Goal: Browse casually

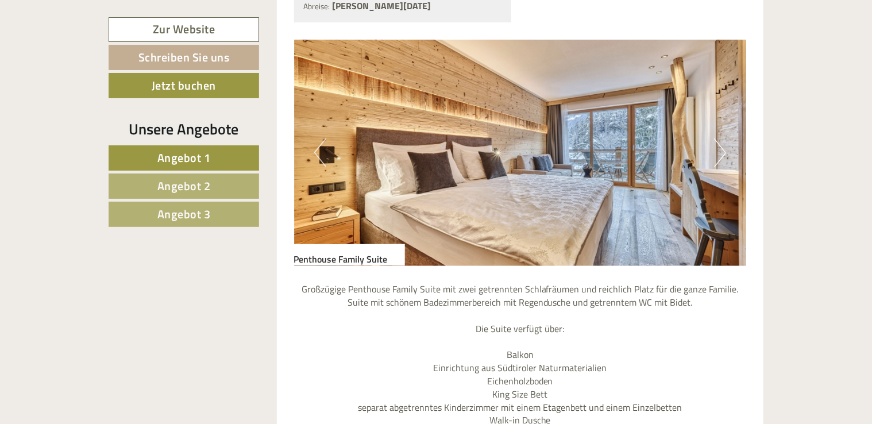
scroll to position [823, 0]
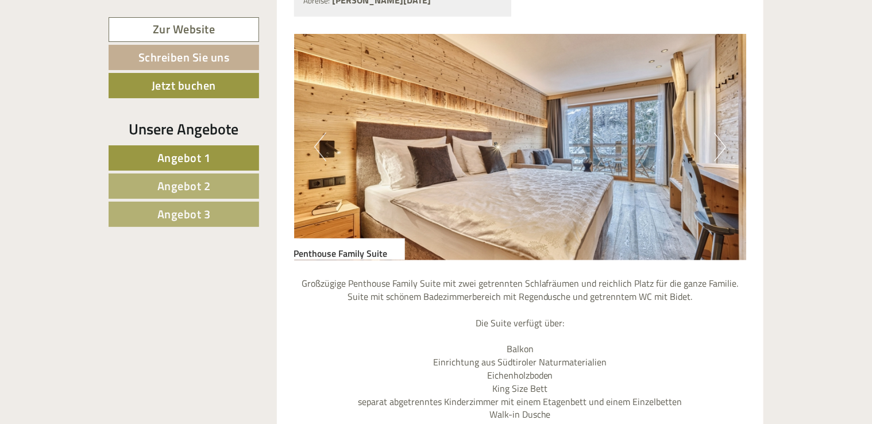
click at [717, 148] on button "Next" at bounding box center [720, 147] width 12 height 29
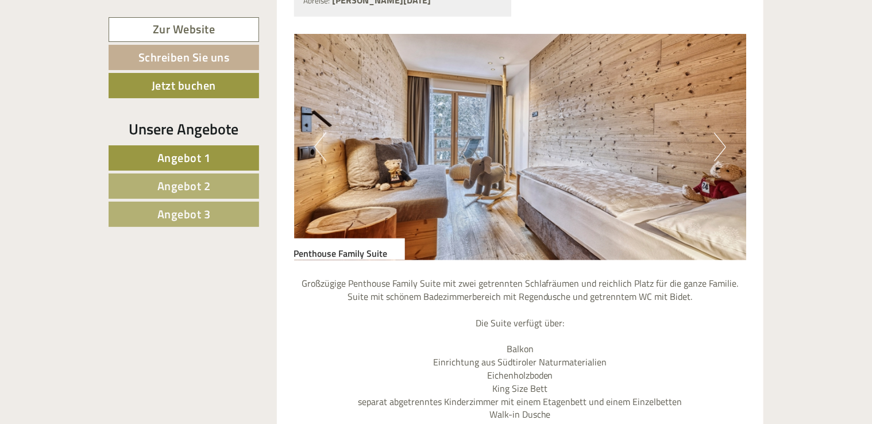
click at [717, 148] on button "Next" at bounding box center [720, 147] width 12 height 29
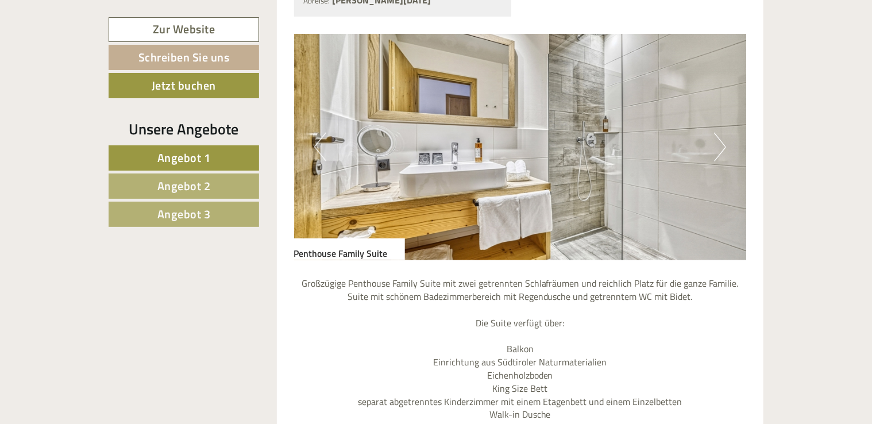
click at [717, 148] on button "Next" at bounding box center [720, 147] width 12 height 29
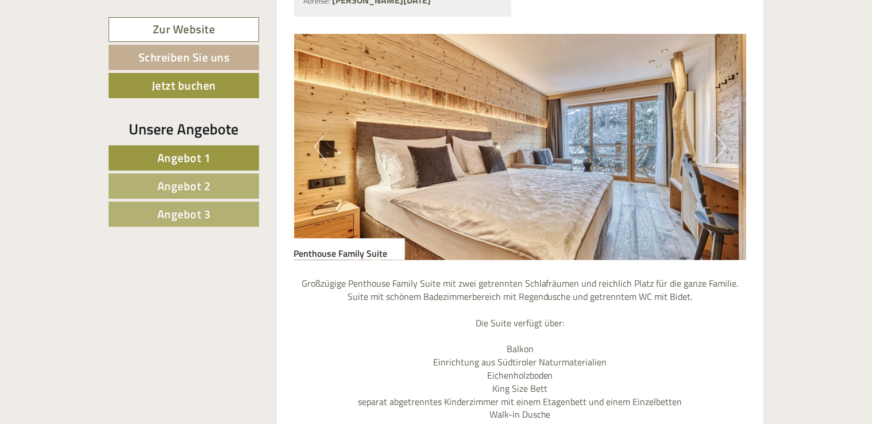
click at [717, 148] on button "Next" at bounding box center [720, 147] width 12 height 29
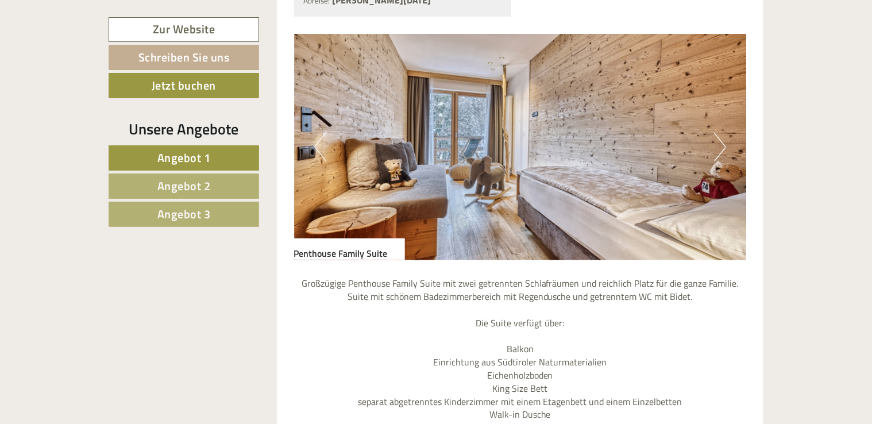
click at [717, 148] on button "Next" at bounding box center [720, 147] width 12 height 29
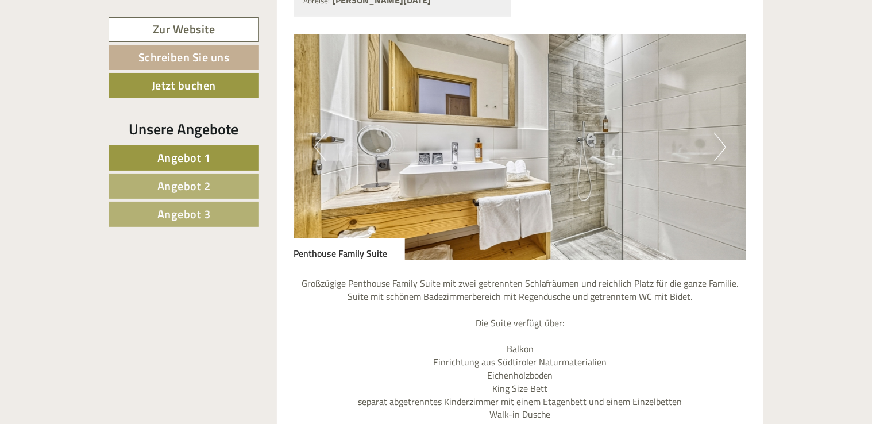
click at [717, 148] on button "Next" at bounding box center [720, 147] width 12 height 29
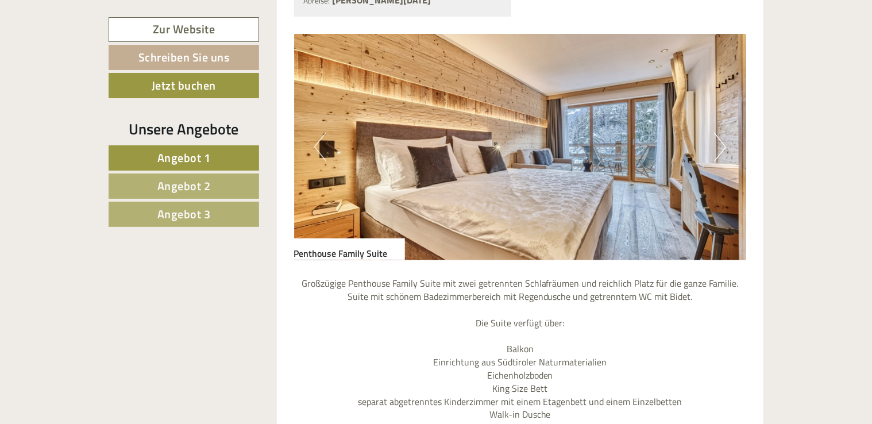
click at [717, 148] on button "Next" at bounding box center [720, 147] width 12 height 29
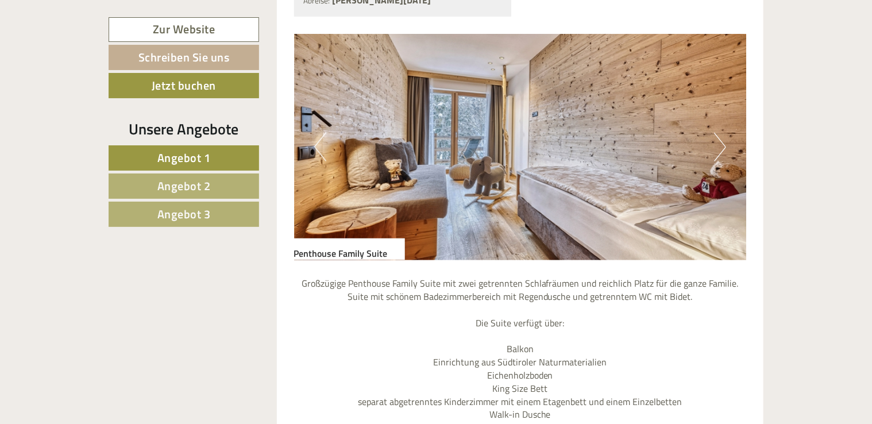
click at [717, 148] on button "Next" at bounding box center [720, 147] width 12 height 29
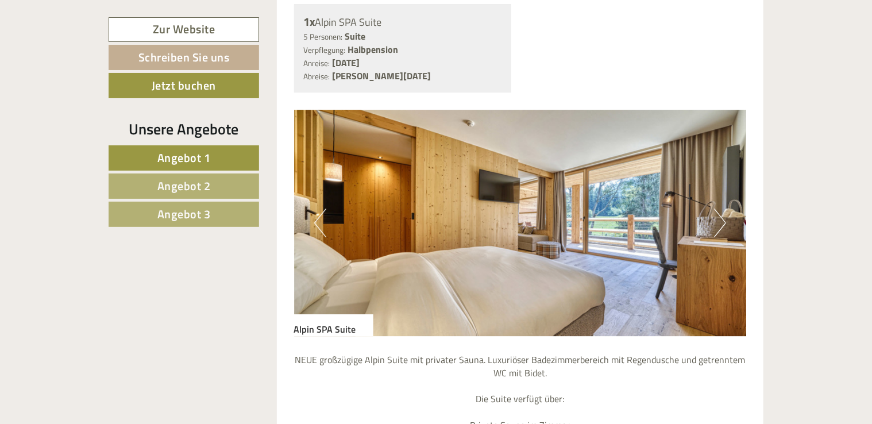
scroll to position [1800, 0]
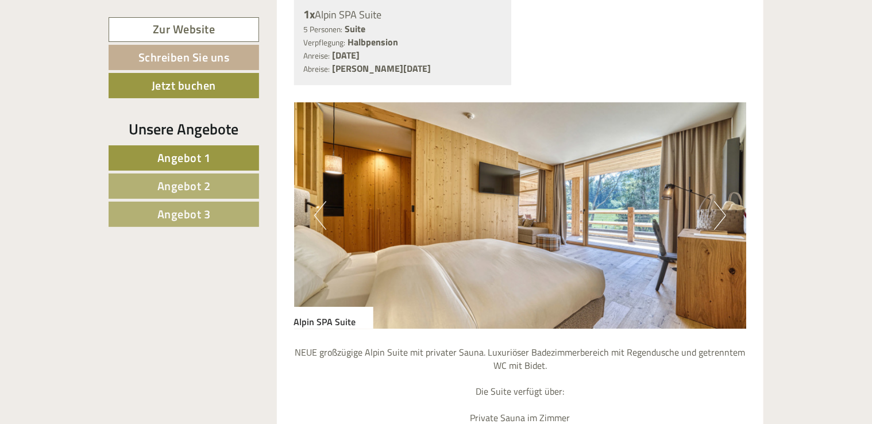
click at [717, 210] on button "Next" at bounding box center [720, 215] width 12 height 29
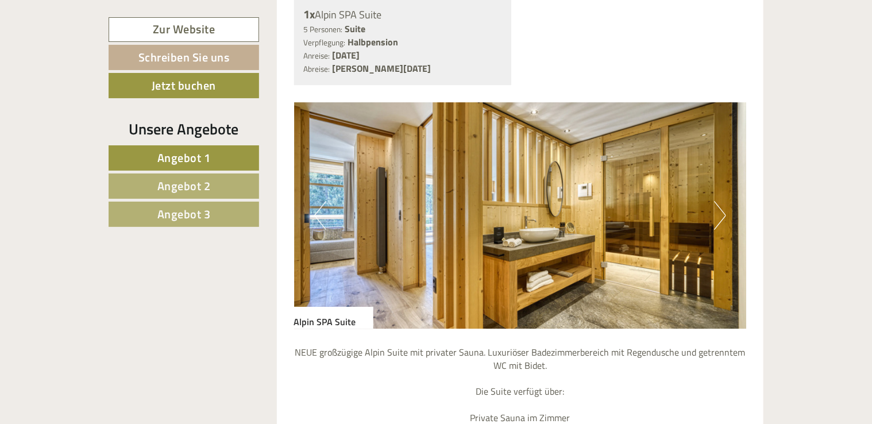
click at [717, 210] on button "Next" at bounding box center [720, 215] width 12 height 29
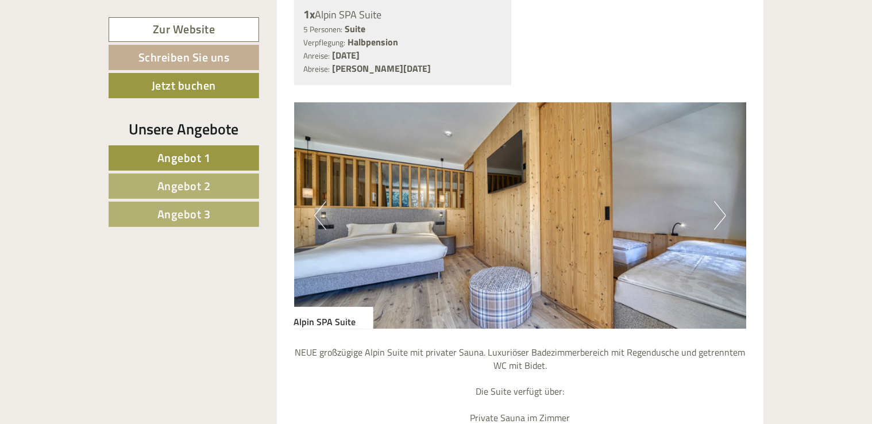
click at [717, 210] on button "Next" at bounding box center [720, 215] width 12 height 29
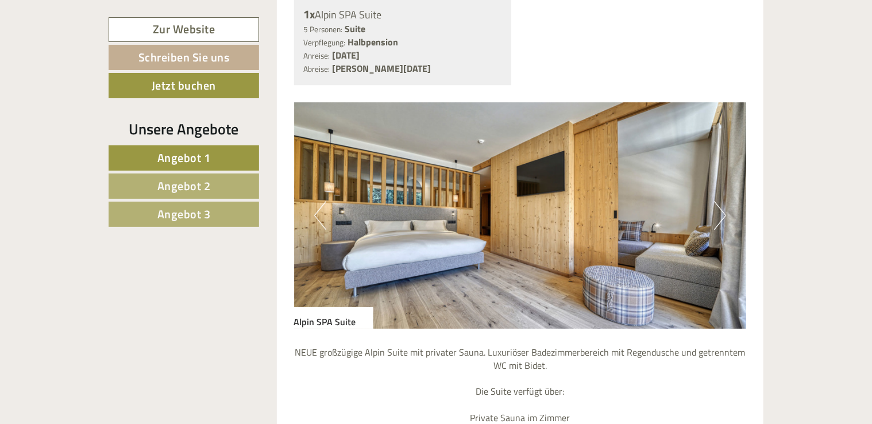
click at [717, 210] on button "Next" at bounding box center [720, 215] width 12 height 29
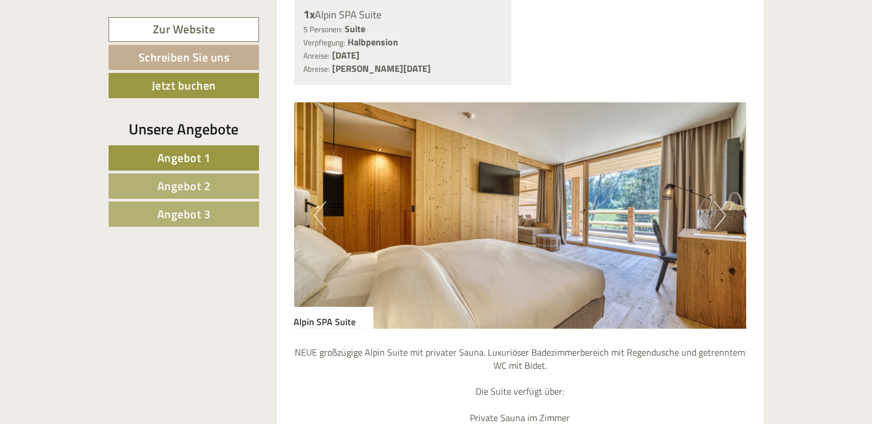
click at [717, 210] on button "Next" at bounding box center [720, 215] width 12 height 29
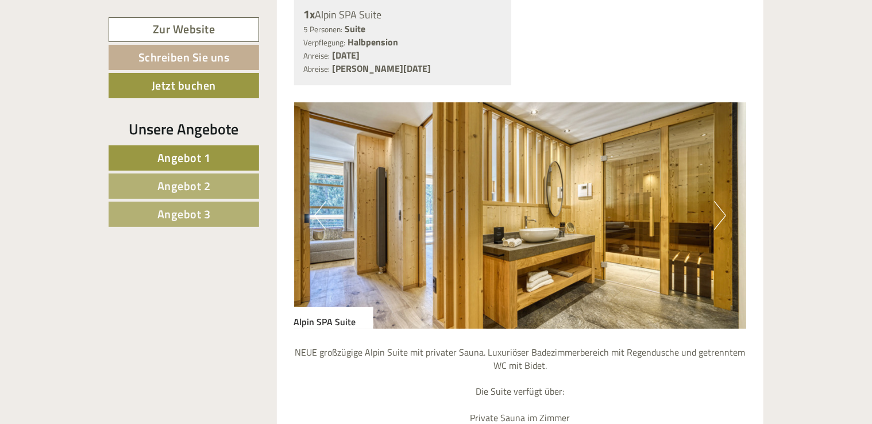
click at [717, 210] on button "Next" at bounding box center [720, 215] width 12 height 29
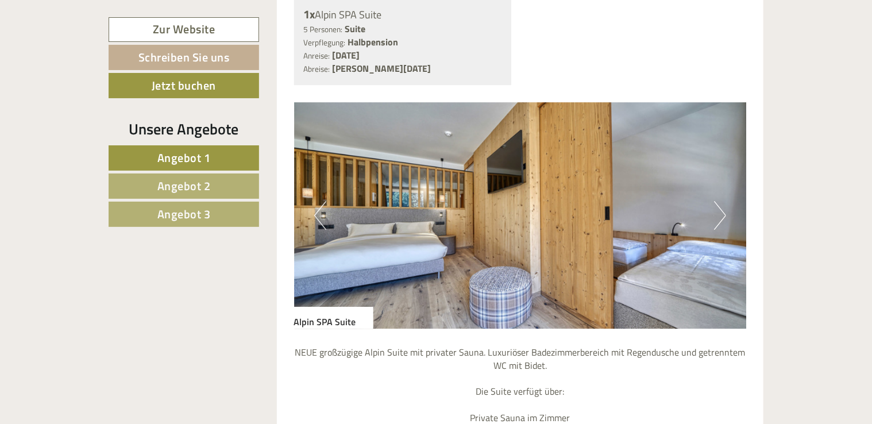
click at [717, 210] on button "Next" at bounding box center [720, 215] width 12 height 29
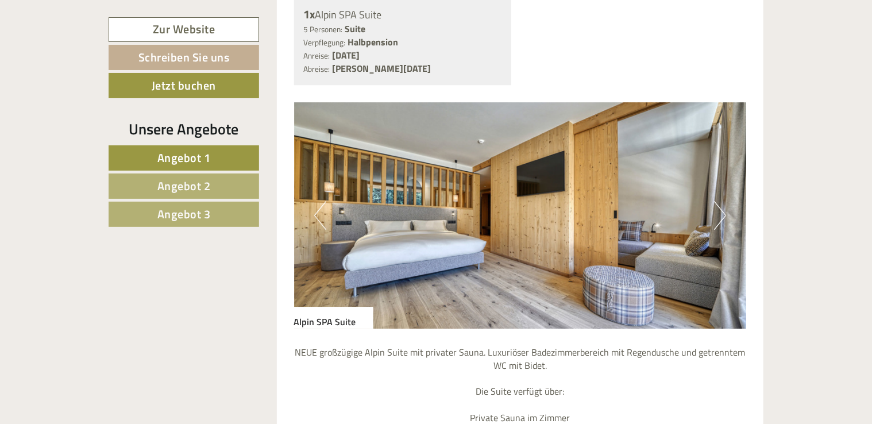
click at [717, 210] on button "Next" at bounding box center [720, 215] width 12 height 29
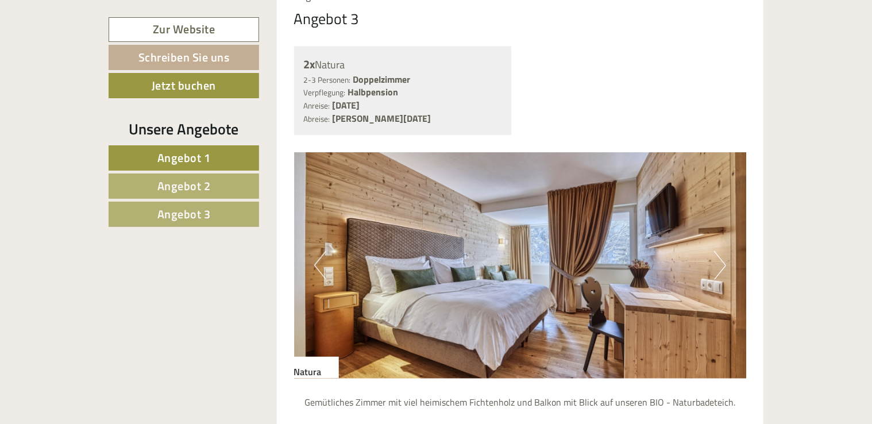
scroll to position [2891, 0]
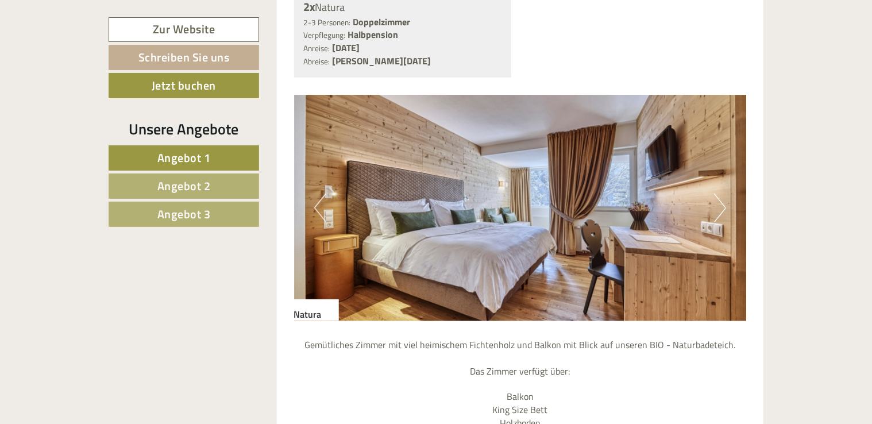
click at [721, 212] on button "Next" at bounding box center [720, 208] width 12 height 29
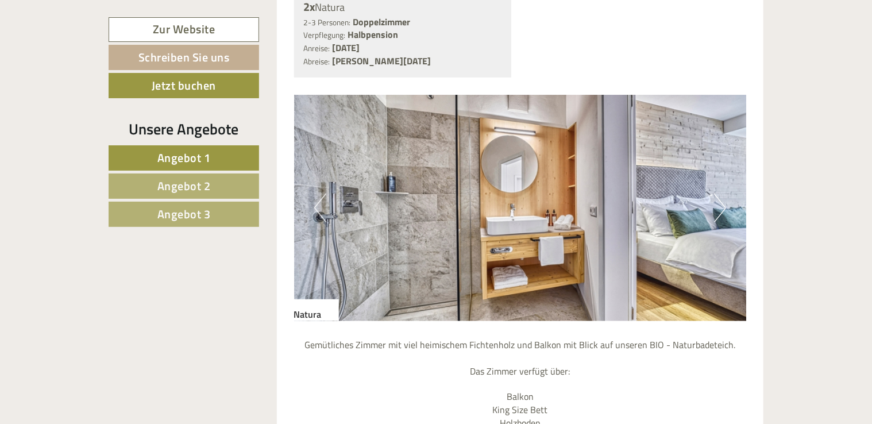
click at [721, 212] on button "Next" at bounding box center [720, 208] width 12 height 29
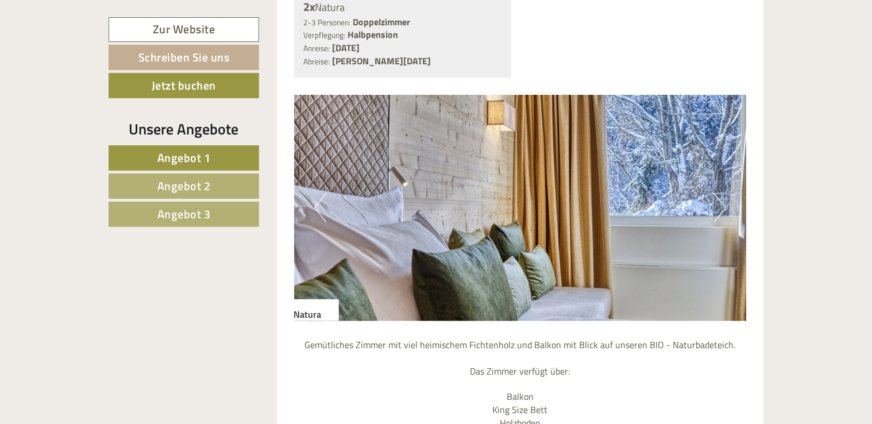
click at [721, 212] on button "Next" at bounding box center [720, 208] width 12 height 29
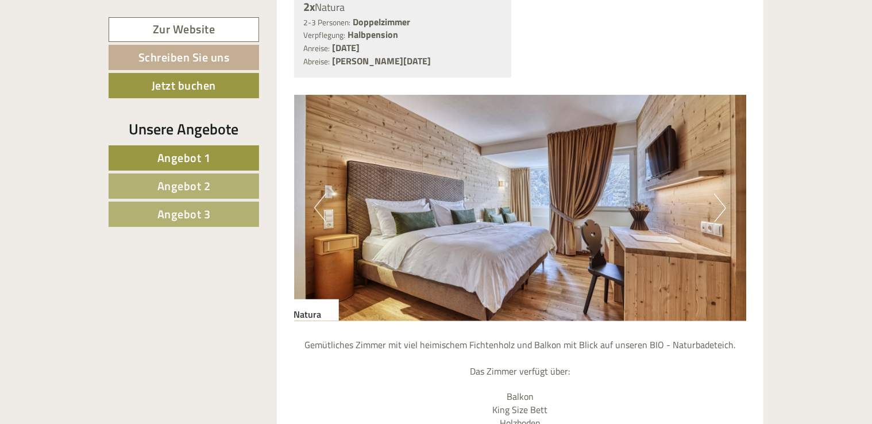
click at [721, 212] on button "Next" at bounding box center [720, 208] width 12 height 29
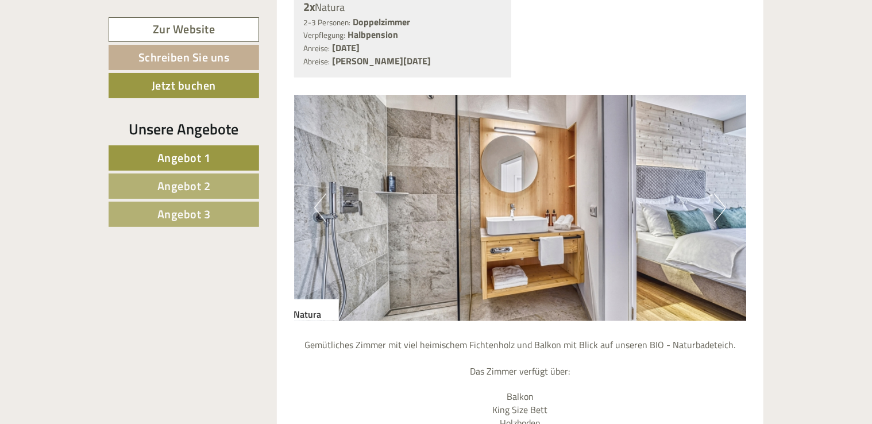
click at [721, 212] on button "Next" at bounding box center [720, 208] width 12 height 29
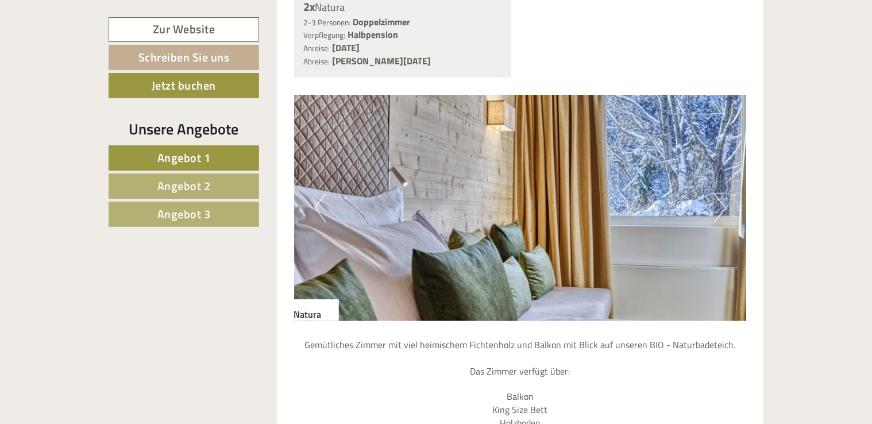
click at [721, 212] on button "Next" at bounding box center [720, 208] width 12 height 29
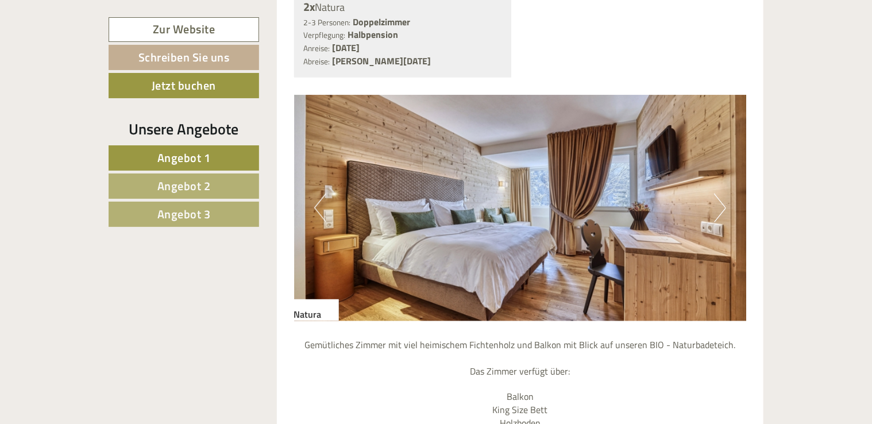
click at [721, 212] on button "Next" at bounding box center [720, 208] width 12 height 29
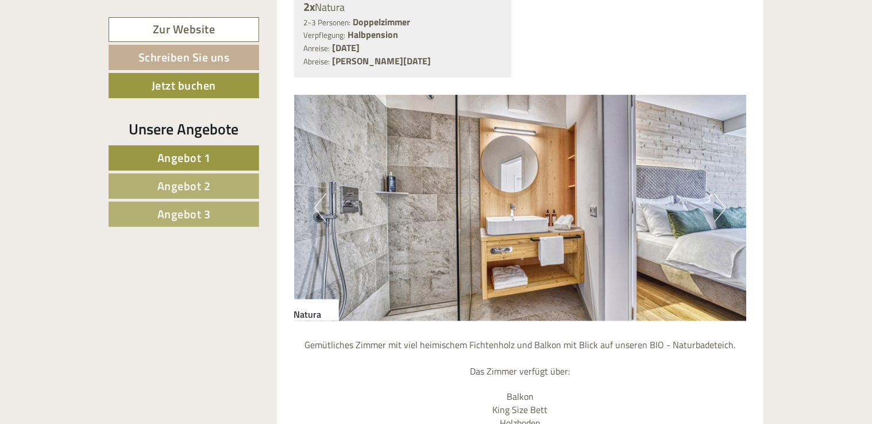
click at [721, 212] on button "Next" at bounding box center [720, 208] width 12 height 29
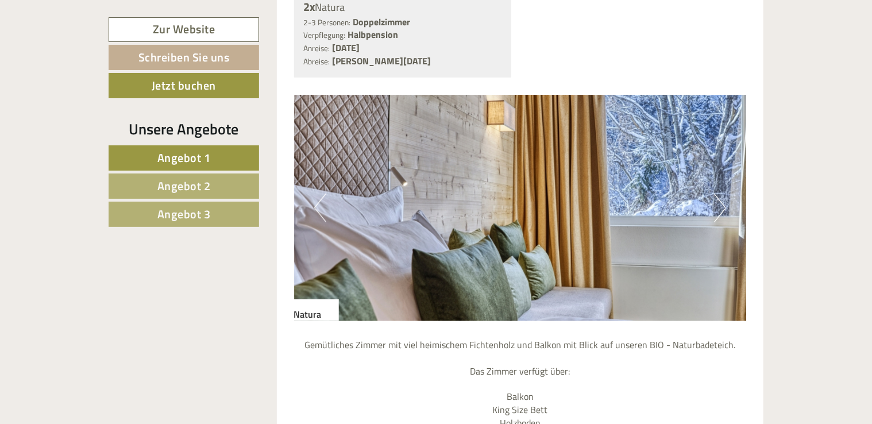
click at [721, 212] on button "Next" at bounding box center [720, 208] width 12 height 29
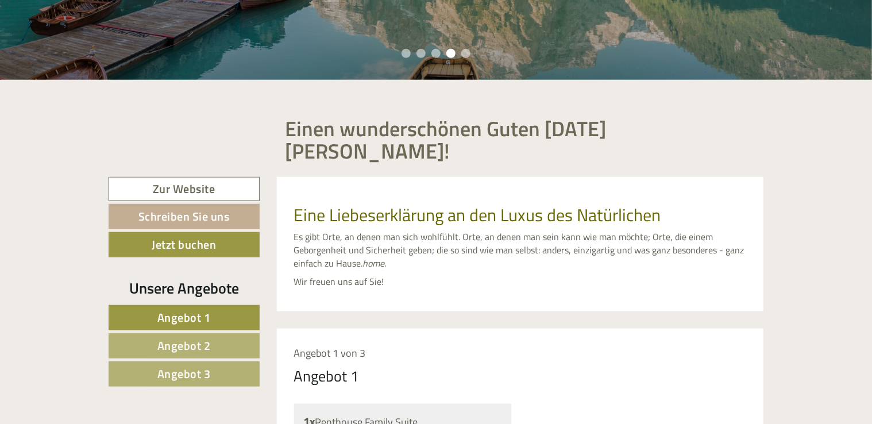
scroll to position [287, 0]
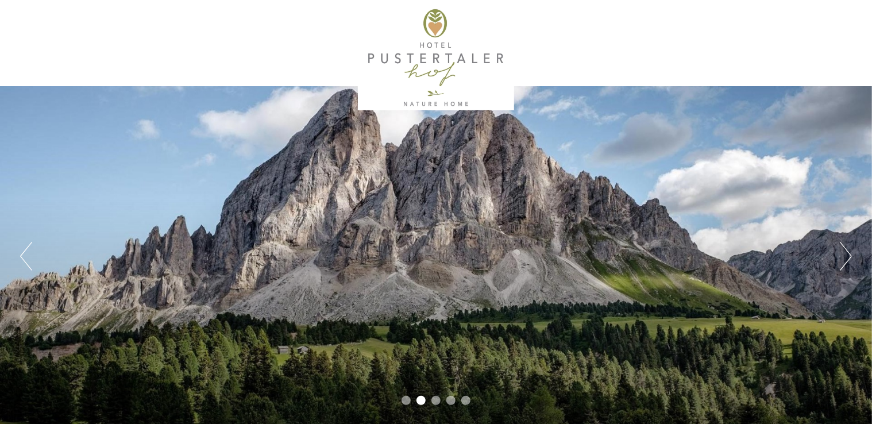
click at [437, 399] on li "3" at bounding box center [436, 400] width 9 height 9
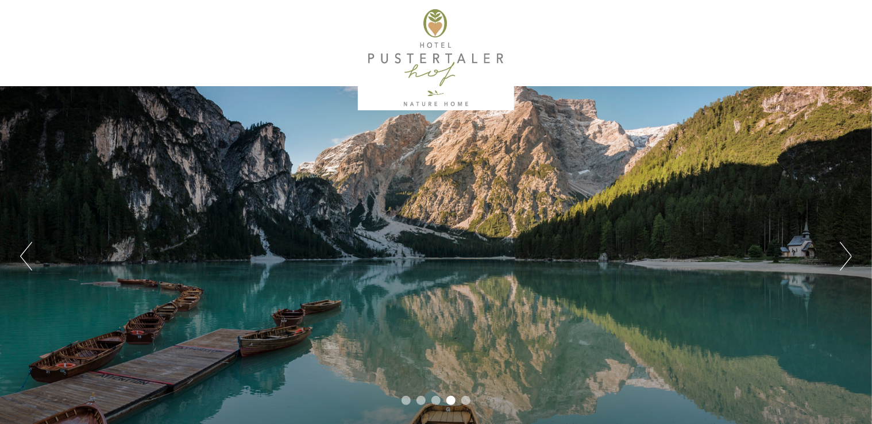
click at [464, 398] on li "5" at bounding box center [465, 400] width 9 height 9
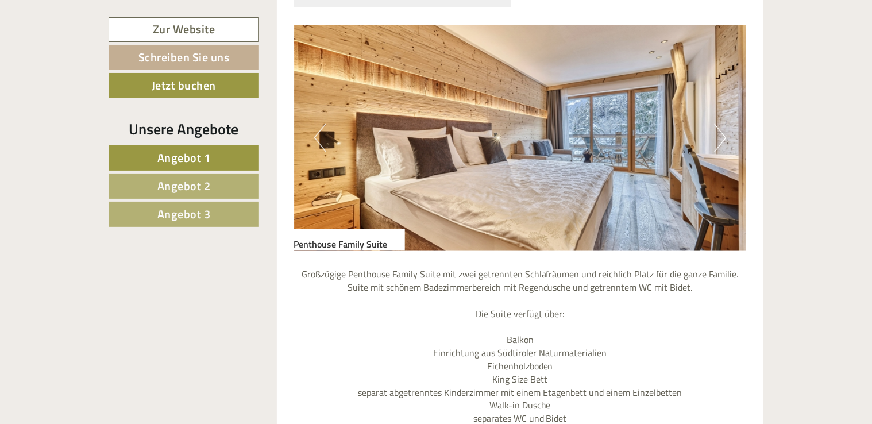
scroll to position [804, 0]
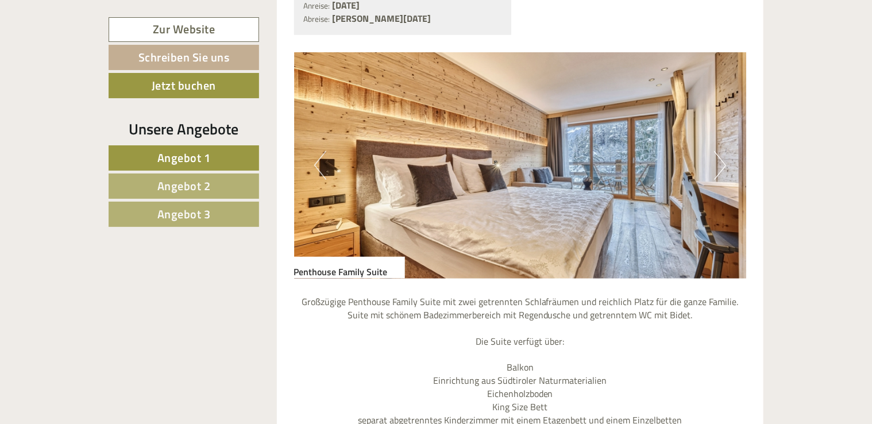
click at [720, 160] on button "Next" at bounding box center [720, 165] width 12 height 29
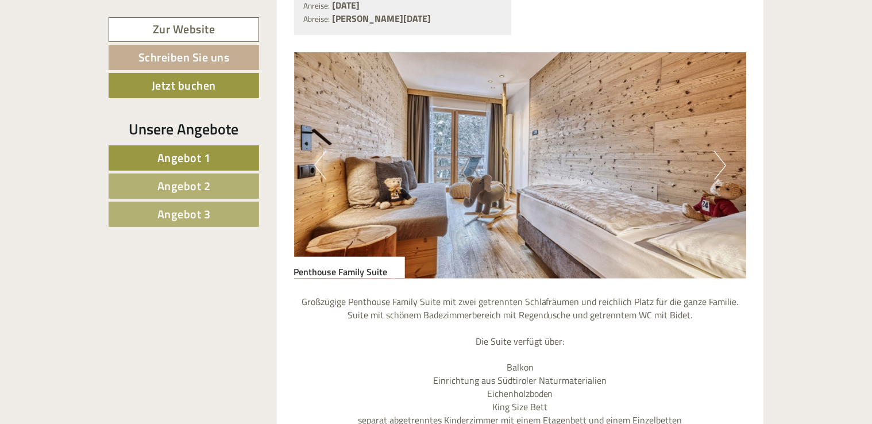
click at [720, 160] on button "Next" at bounding box center [720, 165] width 12 height 29
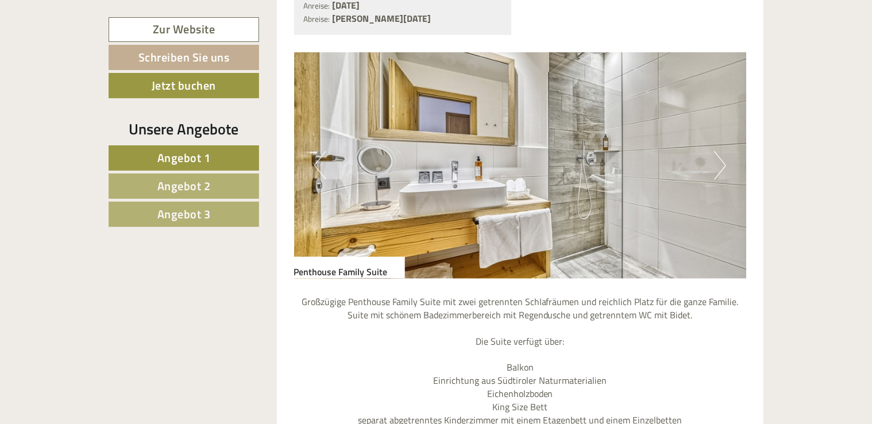
click at [720, 160] on button "Next" at bounding box center [720, 165] width 12 height 29
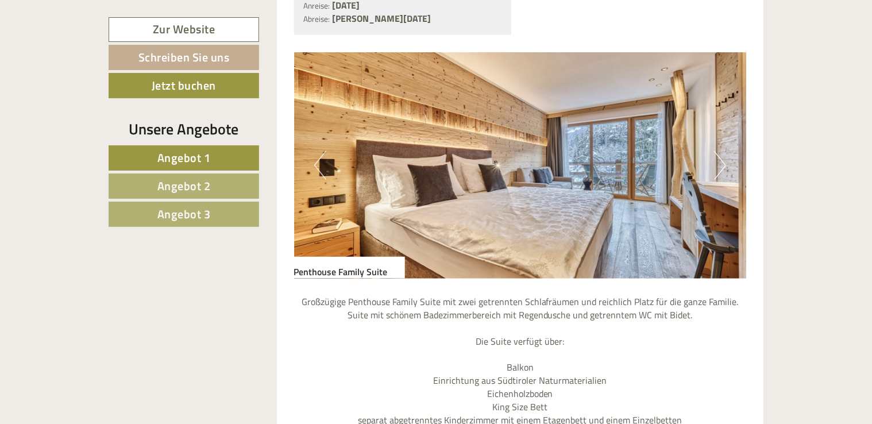
click at [720, 160] on button "Next" at bounding box center [720, 165] width 12 height 29
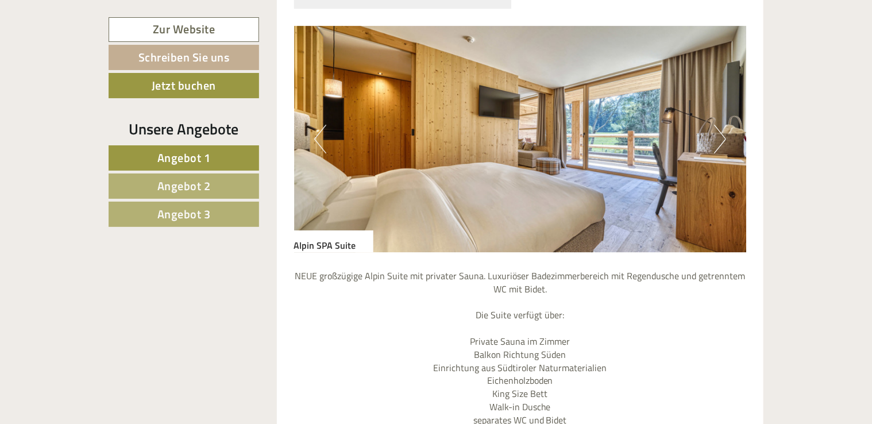
scroll to position [1839, 0]
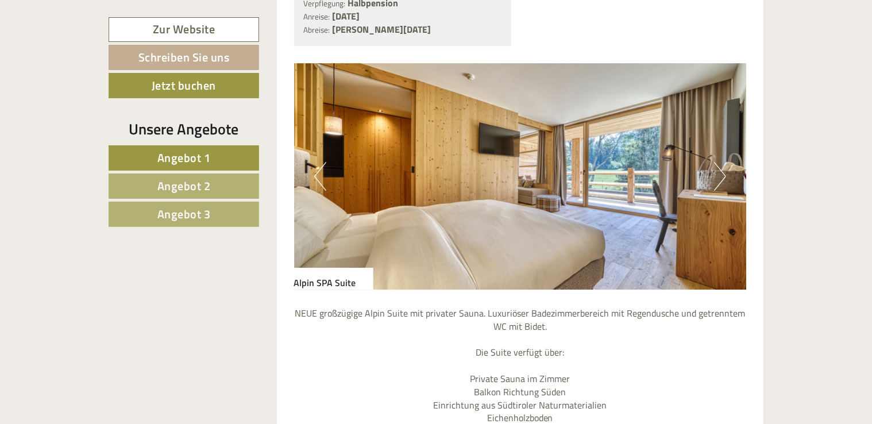
click at [719, 174] on button "Next" at bounding box center [720, 176] width 12 height 29
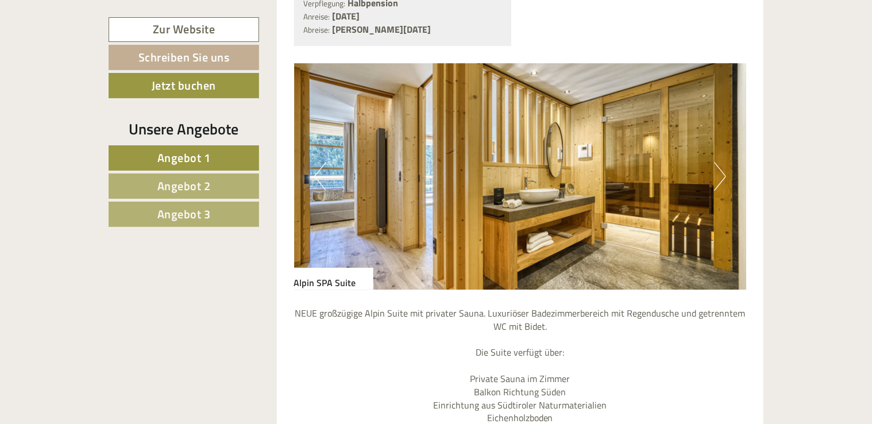
click at [719, 174] on button "Next" at bounding box center [720, 176] width 12 height 29
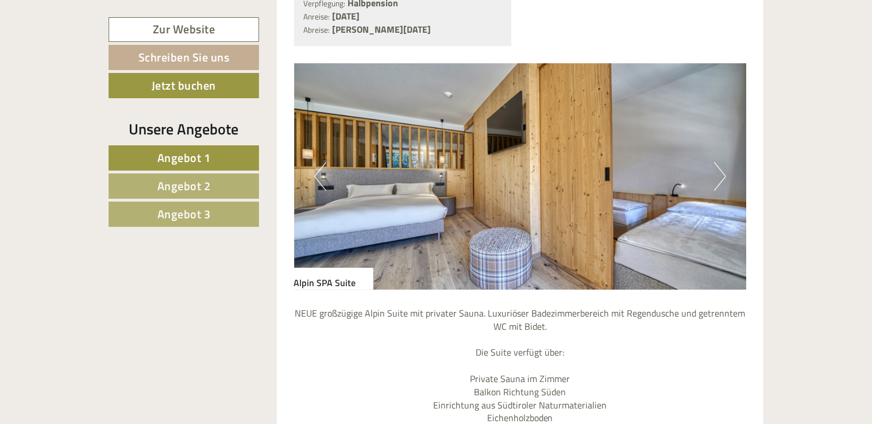
click at [719, 174] on button "Next" at bounding box center [720, 176] width 12 height 29
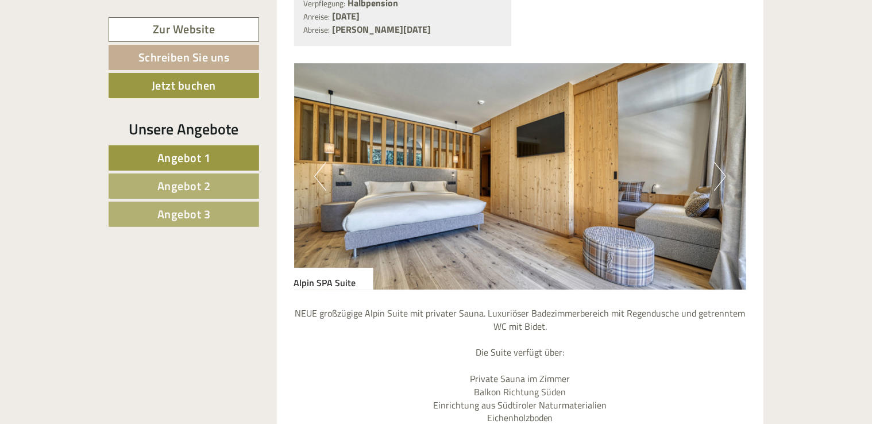
click at [719, 174] on button "Next" at bounding box center [720, 176] width 12 height 29
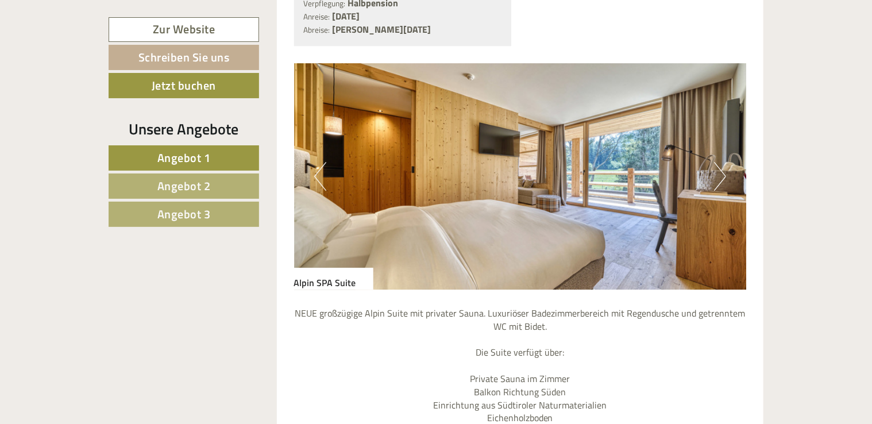
click at [719, 174] on button "Next" at bounding box center [720, 176] width 12 height 29
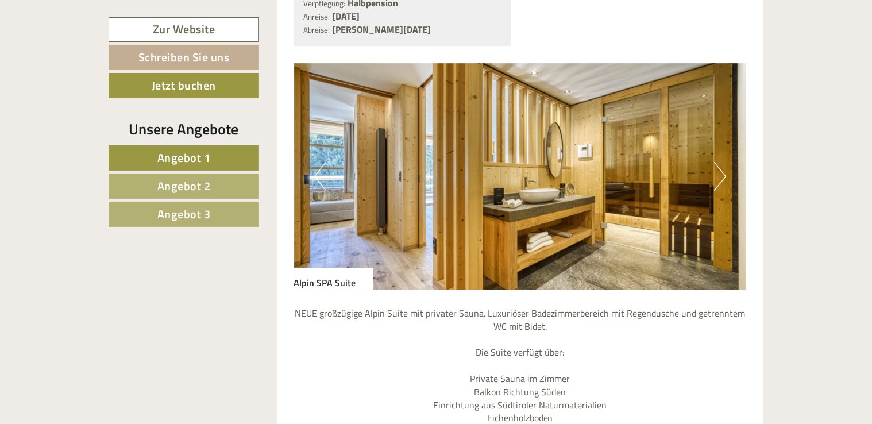
click at [719, 174] on button "Next" at bounding box center [720, 176] width 12 height 29
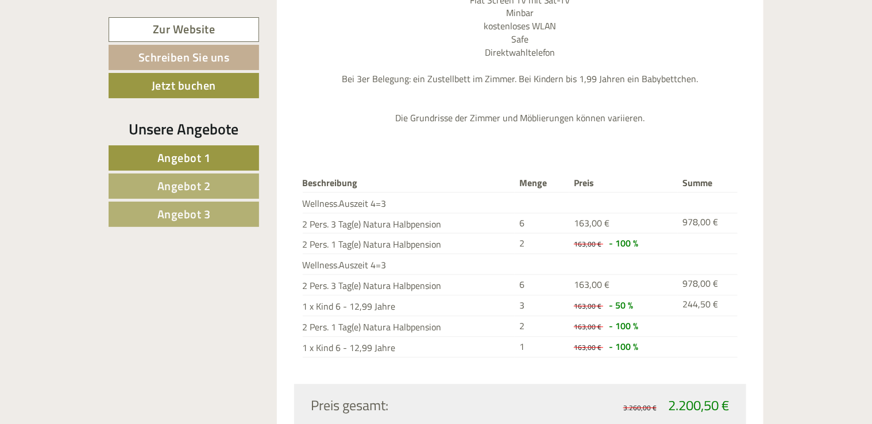
scroll to position [3447, 0]
